Goal: Transaction & Acquisition: Purchase product/service

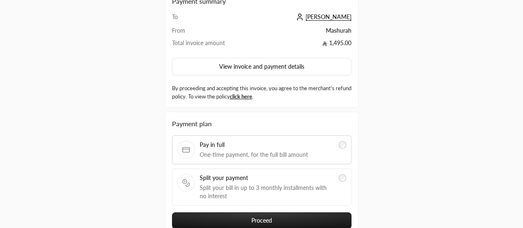
scroll to position [12, 0]
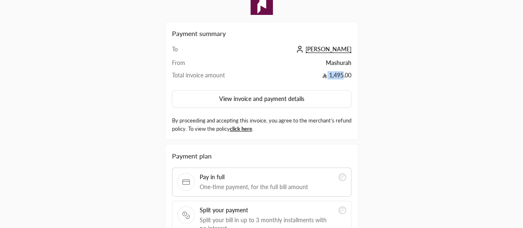
drag, startPoint x: 342, startPoint y: 76, endPoint x: 323, endPoint y: 76, distance: 19.0
click at [323, 76] on td "1,495.00" at bounding box center [305, 77] width 94 height 12
click at [323, 76] on icon at bounding box center [325, 75] width 5 height 5
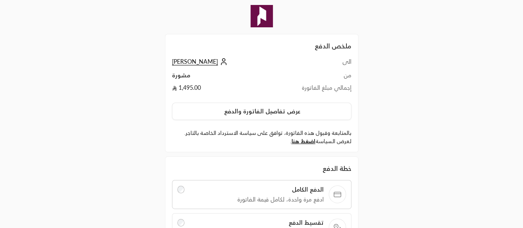
scroll to position [99, 0]
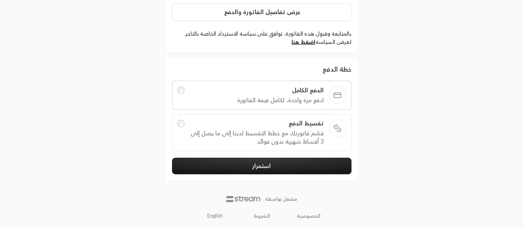
click at [211, 215] on link "English" at bounding box center [215, 216] width 25 height 15
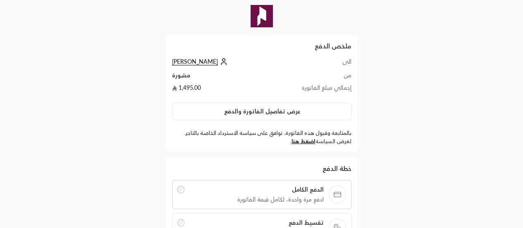
scroll to position [99, 0]
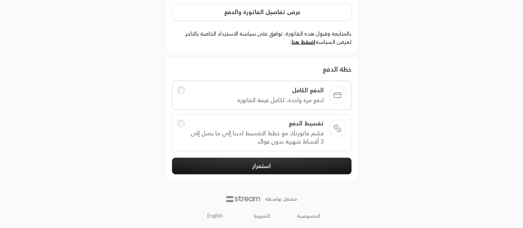
click at [220, 211] on link "English" at bounding box center [215, 216] width 25 height 15
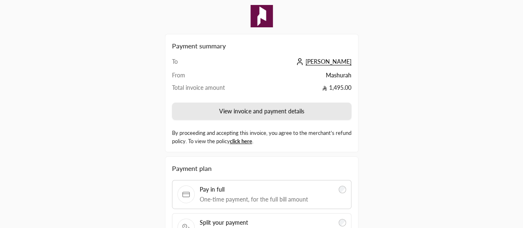
click at [229, 118] on button "View invoice and payment details" at bounding box center [262, 111] width 180 height 17
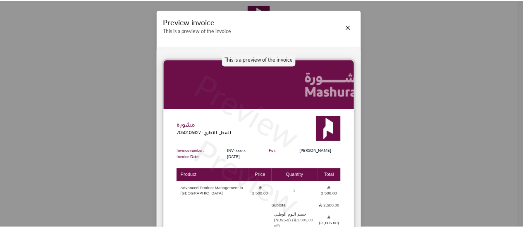
scroll to position [22, 0]
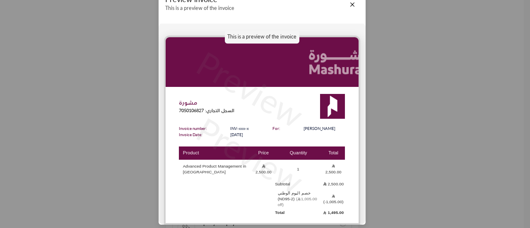
click at [403, 180] on div "Preview invoice This is a preview of the invoice This is a preview of the invoi…" at bounding box center [265, 114] width 530 height 228
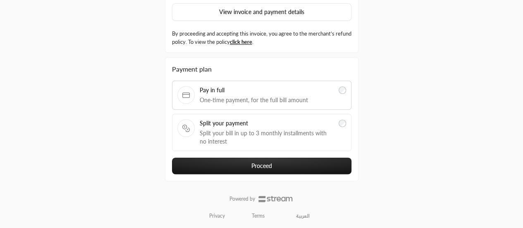
scroll to position [99, 0]
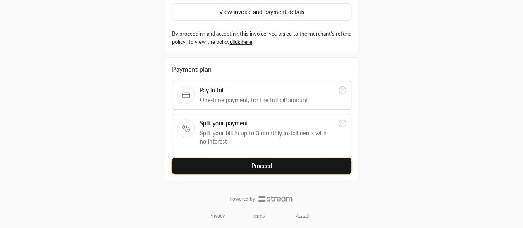
click at [326, 168] on button "Proceed" at bounding box center [262, 166] width 180 height 17
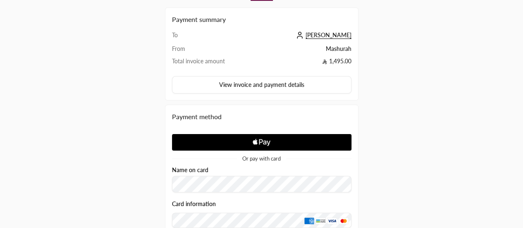
scroll to position [25, 0]
